Goal: Task Accomplishment & Management: Complete application form

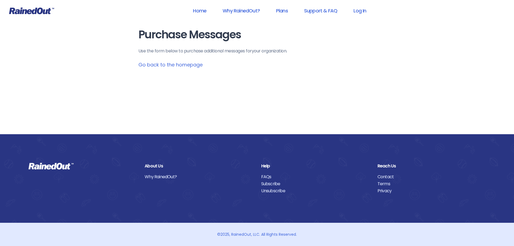
click at [192, 63] on link "Go back to the homepage" at bounding box center [171, 64] width 64 height 7
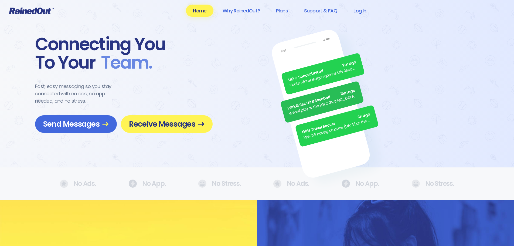
click at [366, 11] on link "Log In" at bounding box center [360, 11] width 27 height 12
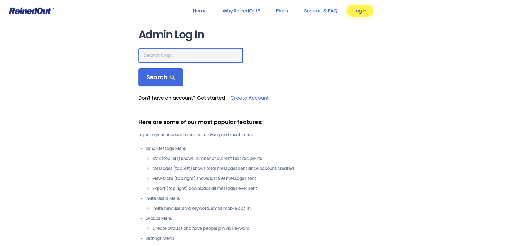
click at [165, 57] on input "text" at bounding box center [191, 55] width 105 height 15
type input "[GEOGRAPHIC_DATA]"
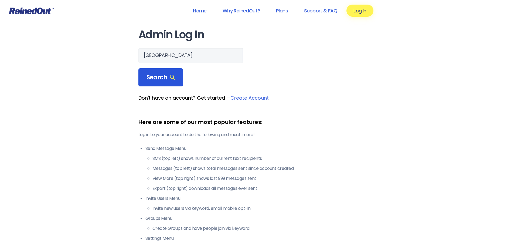
click at [161, 72] on div "Search" at bounding box center [161, 77] width 45 height 18
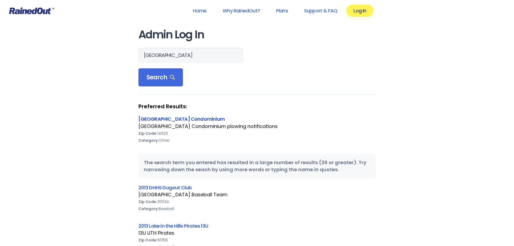
click at [161, 121] on link "[GEOGRAPHIC_DATA] Condominium" at bounding box center [182, 119] width 87 height 7
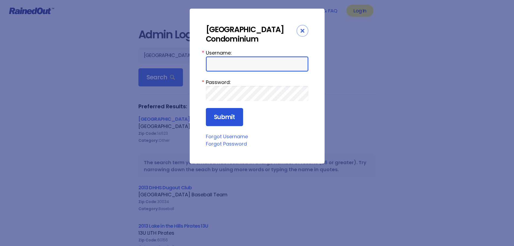
type input "SurreyHill"
click at [225, 108] on input "Submit" at bounding box center [224, 117] width 37 height 18
